Goal: Task Accomplishment & Management: Manage account settings

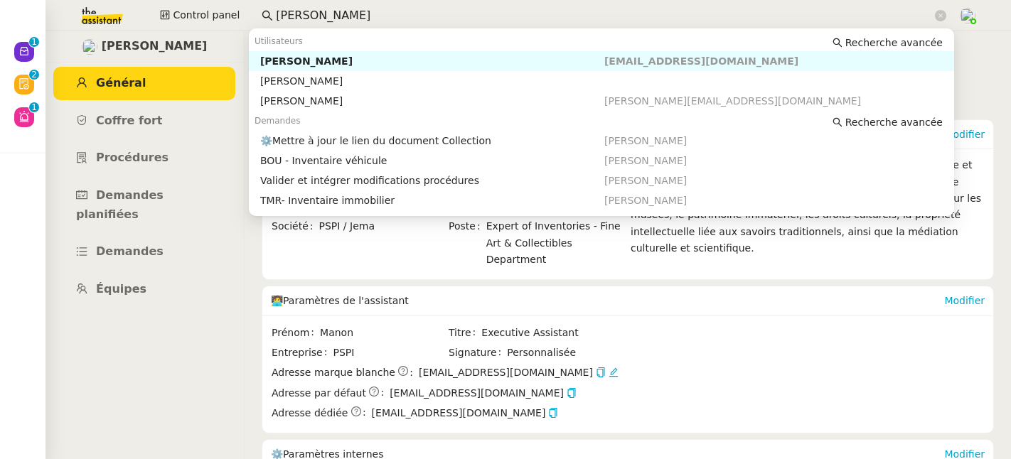
click at [227, 6] on div "Control panel [PERSON_NAME]" at bounding box center [506, 15] width 940 height 31
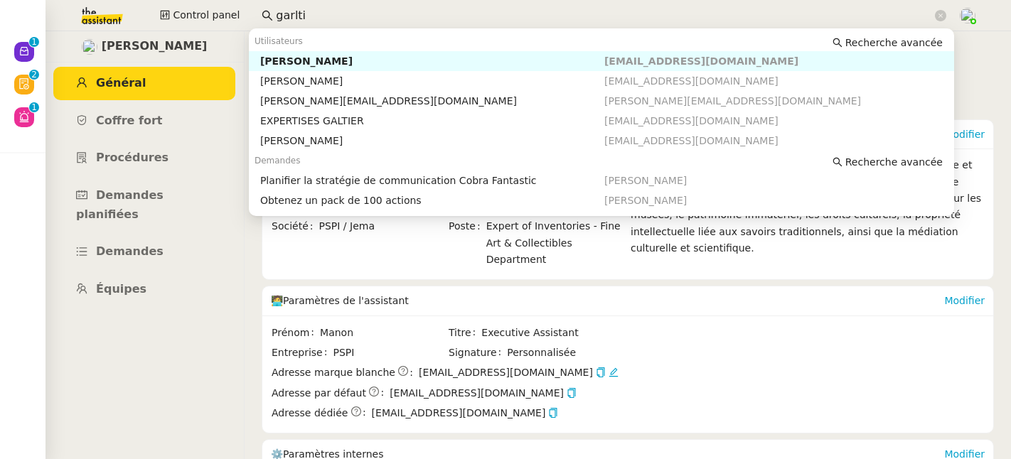
click at [304, 56] on div "[PERSON_NAME]" at bounding box center [432, 61] width 344 height 13
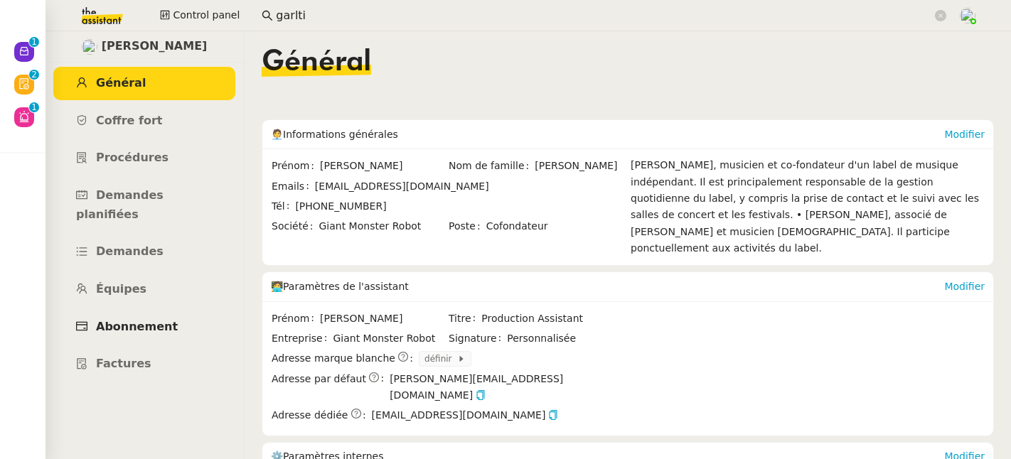
click at [154, 320] on span "Abonnement" at bounding box center [137, 327] width 82 height 14
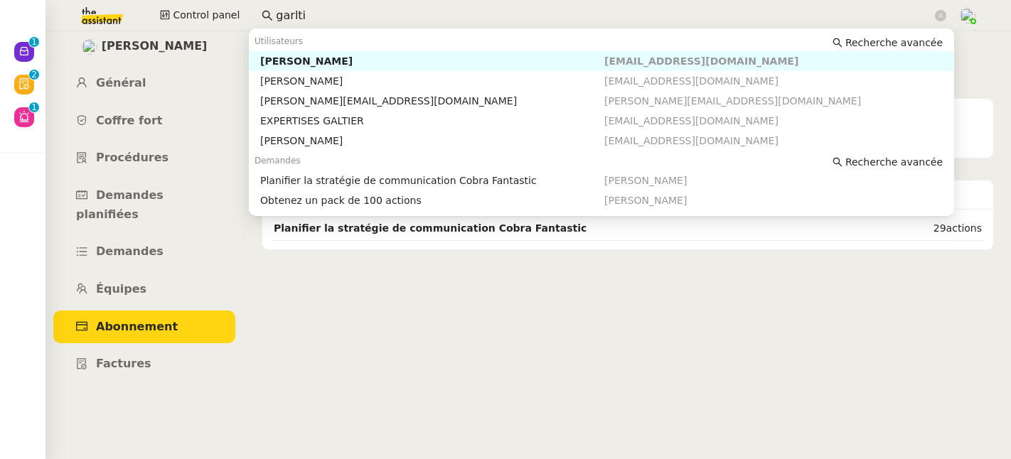
drag, startPoint x: 259, startPoint y: 5, endPoint x: 205, endPoint y: 0, distance: 55.0
click at [204, 0] on div "Control panel garlti" at bounding box center [506, 15] width 940 height 31
click at [275, 60] on div "[PERSON_NAME]" at bounding box center [432, 61] width 344 height 13
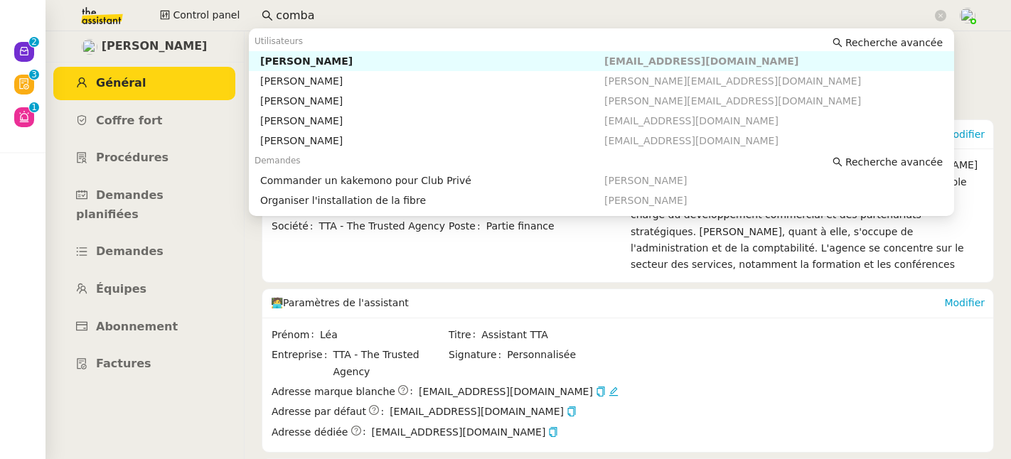
drag, startPoint x: 314, startPoint y: 8, endPoint x: 196, endPoint y: -15, distance: 119.5
click at [196, 0] on html "Nouveau 0 1 2 3 4 5 6 7 8 9 Révision 0 1 2 3 4 5 6 7 8 9 Aide 0 1 2 3 4 5 6 7 8…" at bounding box center [505, 229] width 1011 height 459
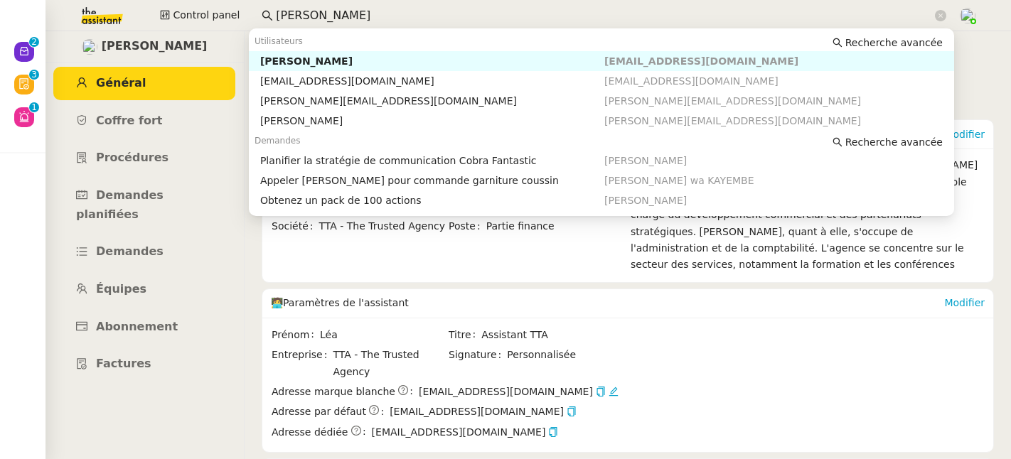
click at [284, 58] on div "[PERSON_NAME]" at bounding box center [432, 61] width 344 height 13
type input "[PERSON_NAME]"
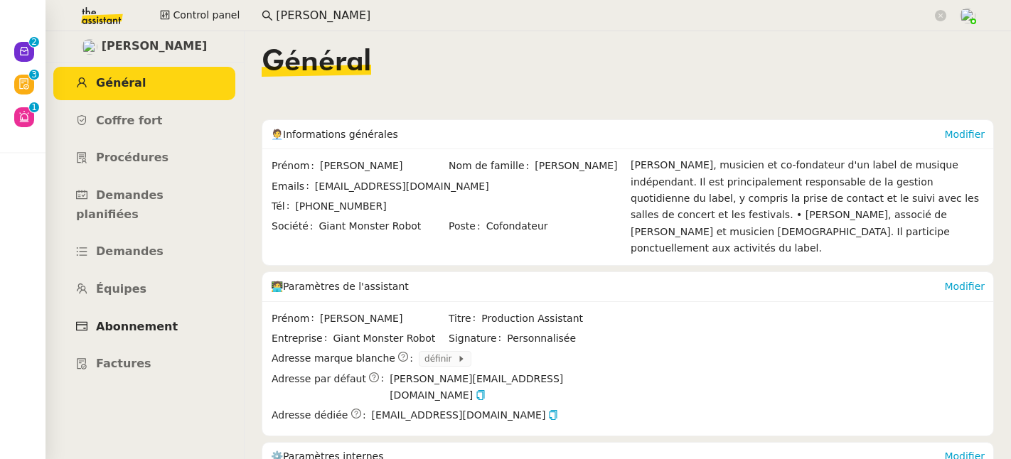
click at [122, 319] on link "Abonnement" at bounding box center [144, 327] width 182 height 33
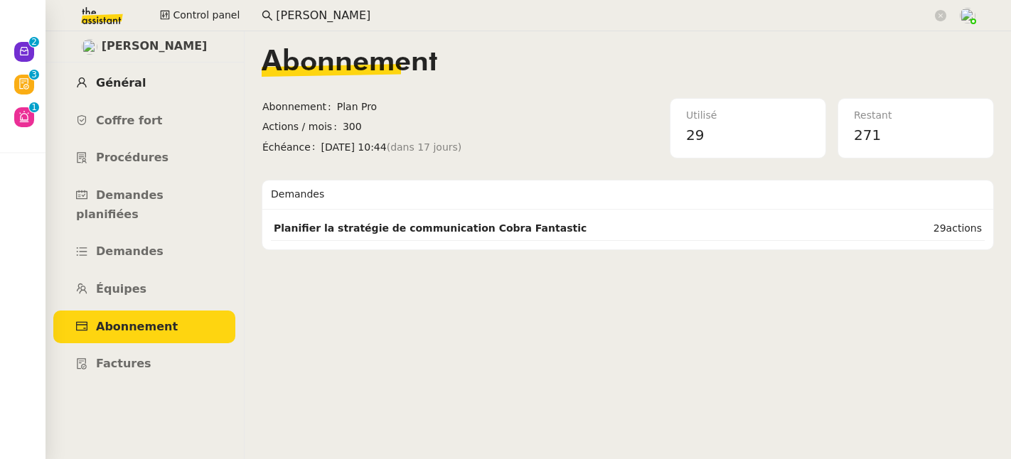
click at [116, 78] on span "Général" at bounding box center [121, 83] width 50 height 14
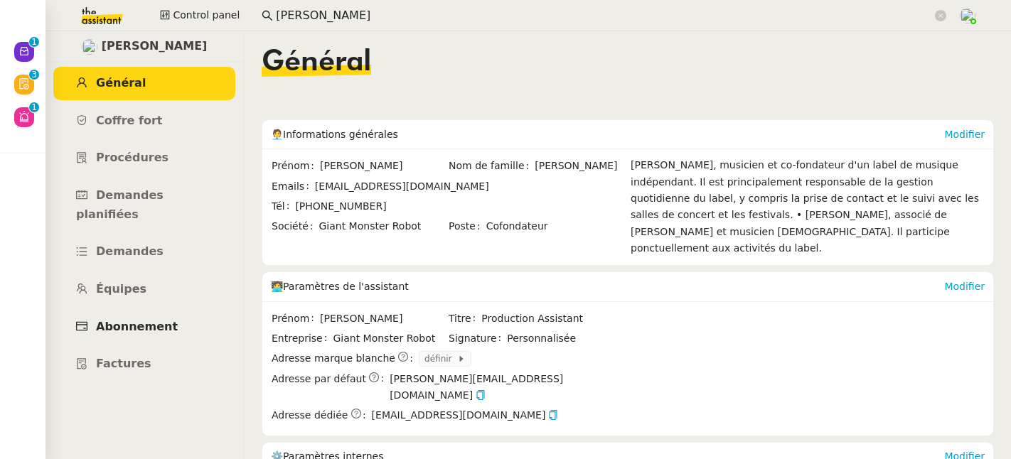
click at [134, 320] on span "Abonnement" at bounding box center [137, 327] width 82 height 14
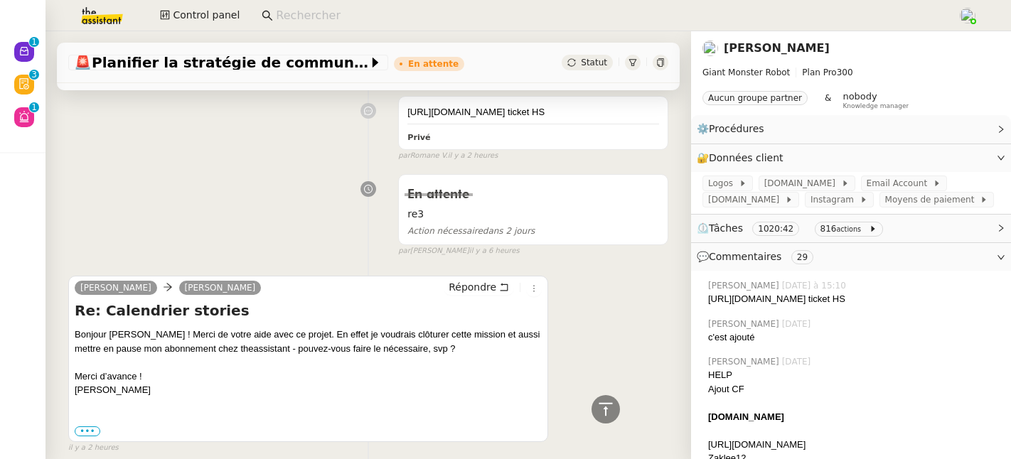
scroll to position [540, 0]
